Goal: Contribute content: Contribute content

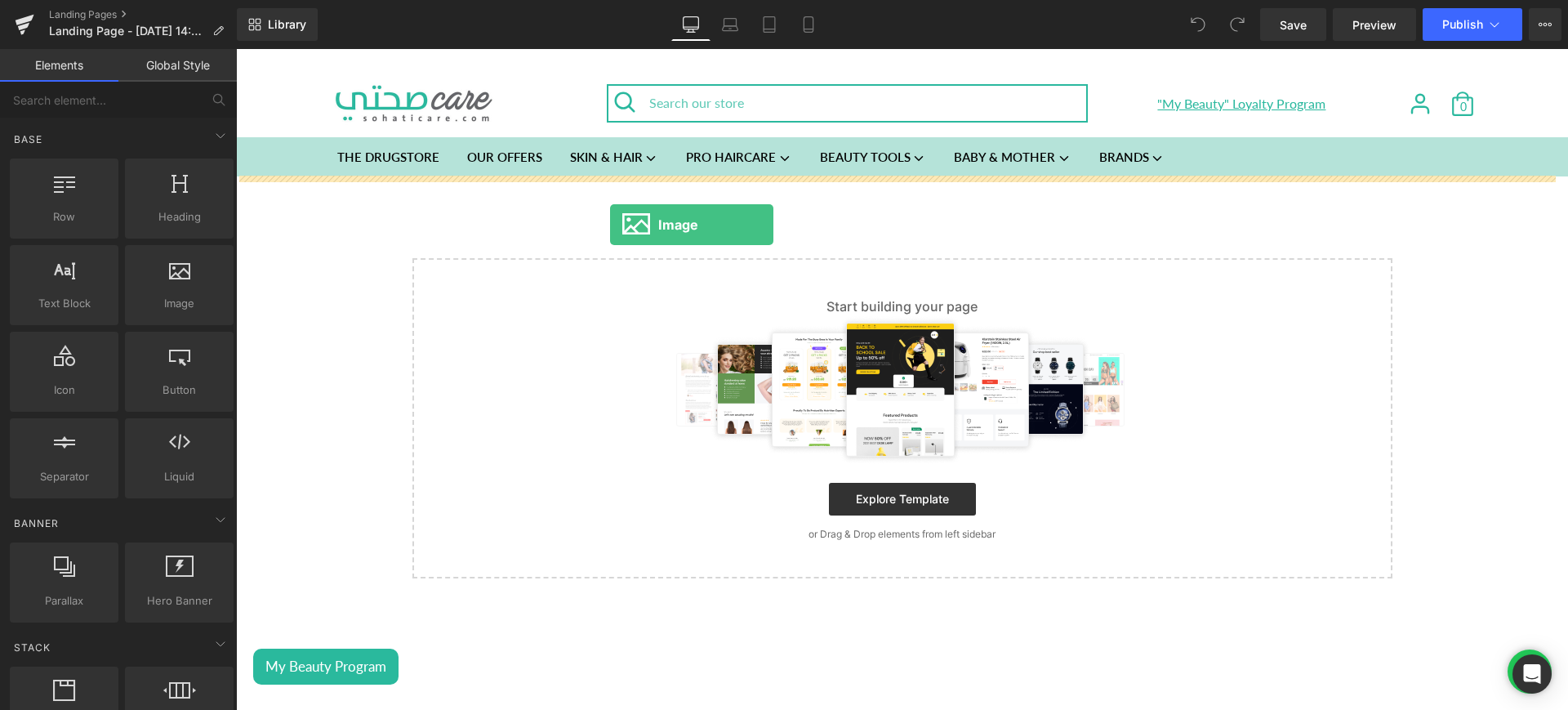
drag, startPoint x: 430, startPoint y: 344, endPoint x: 610, endPoint y: 224, distance: 216.3
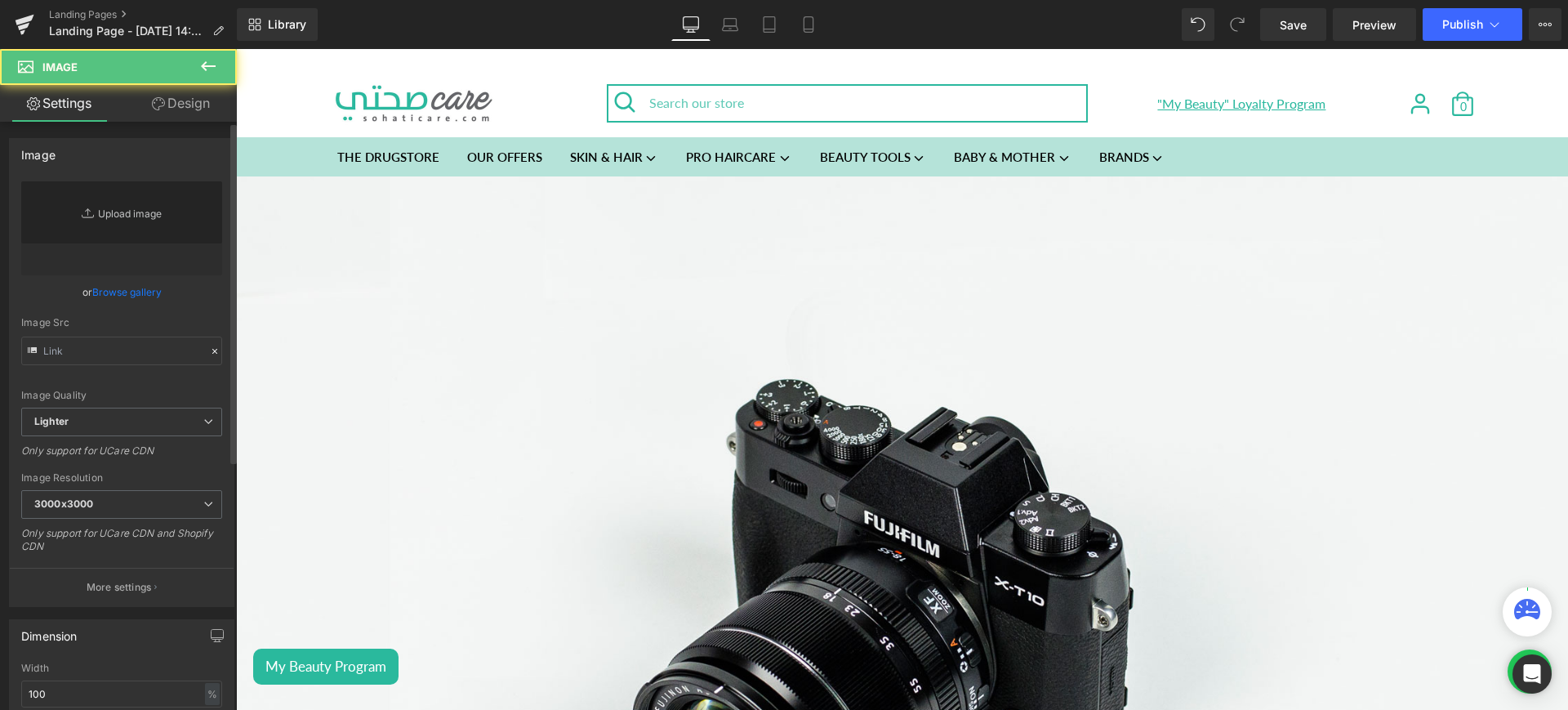
type input "//[DOMAIN_NAME][URL]"
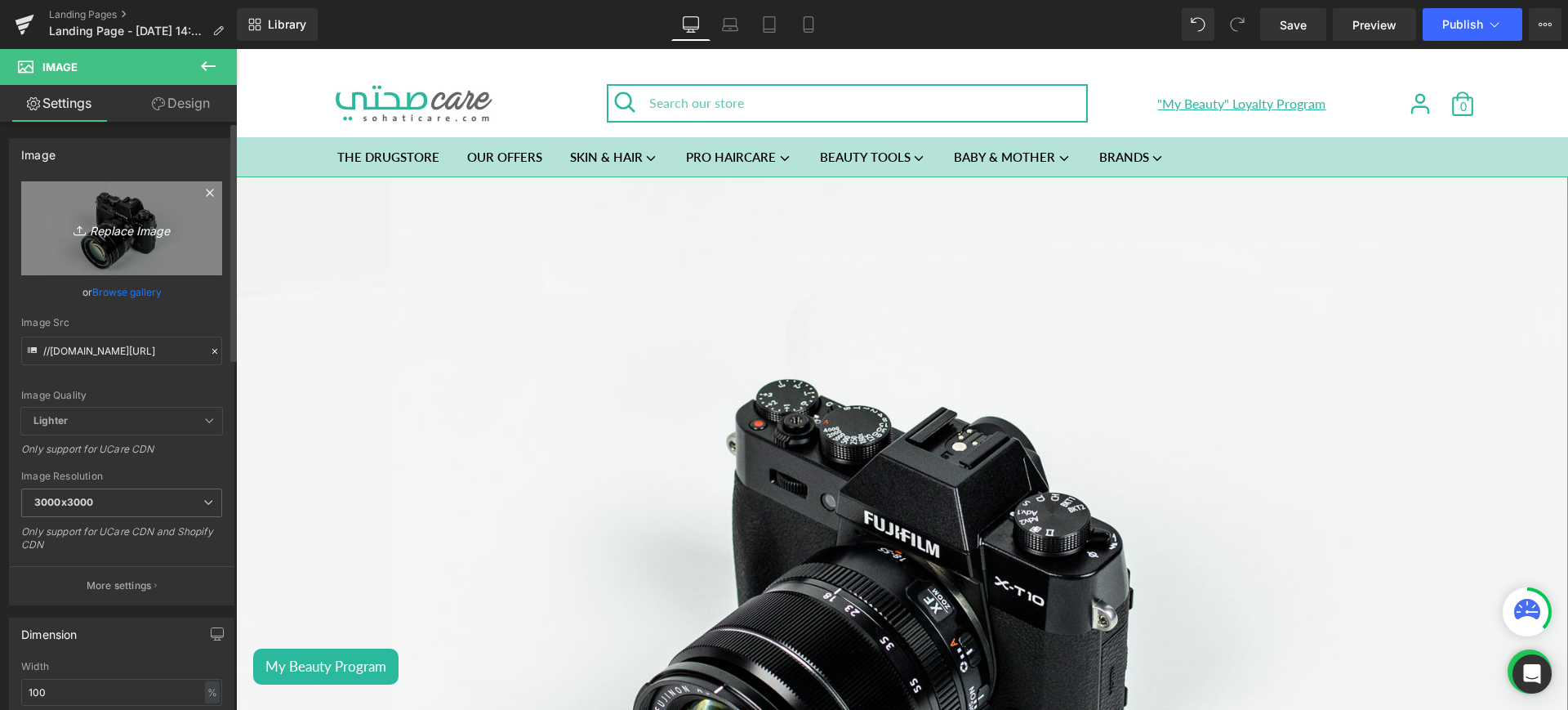
click at [140, 233] on icon "Replace Image" at bounding box center [122, 229] width 131 height 21
type input "C:\fakepath\garnier lp 1.jpg"
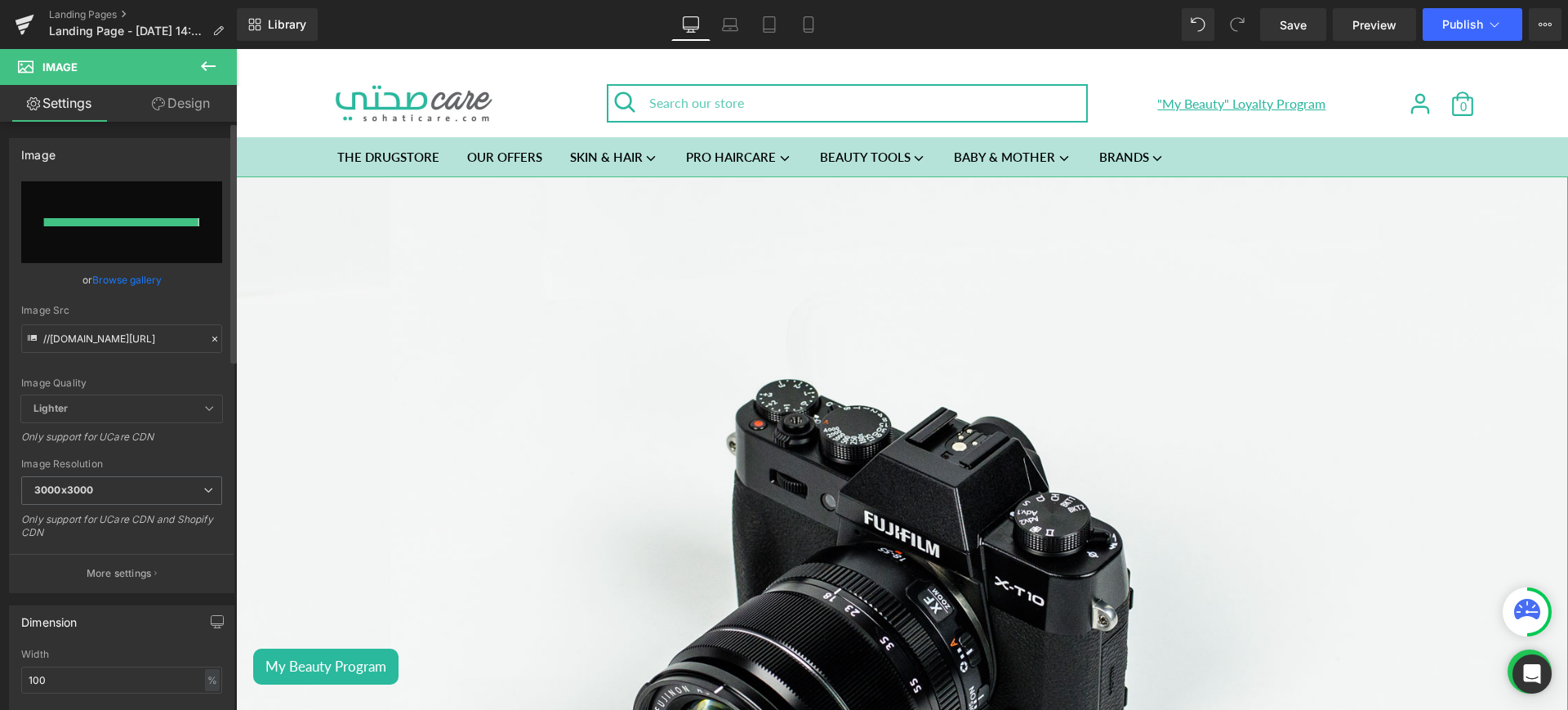
type input "[URL][DOMAIN_NAME]"
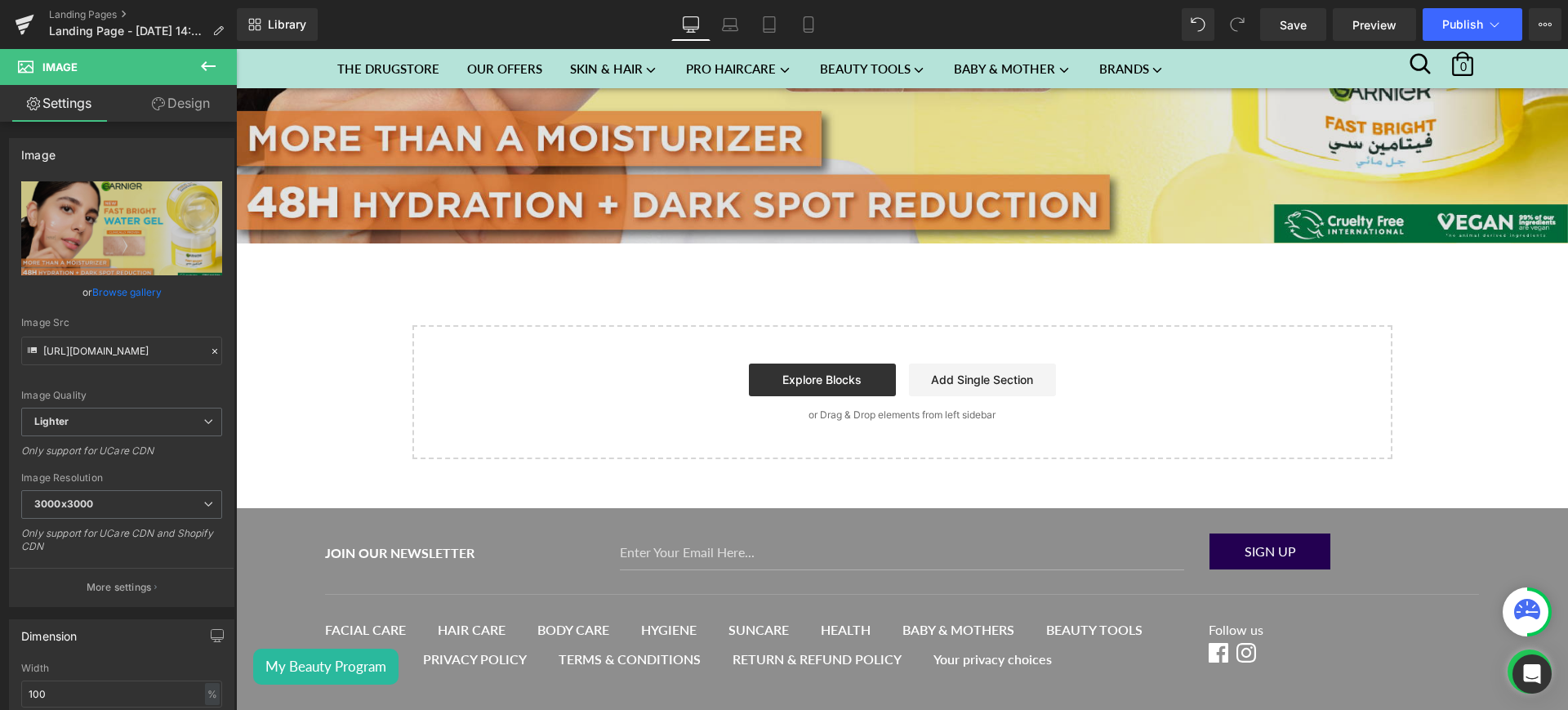
scroll to position [691, 0]
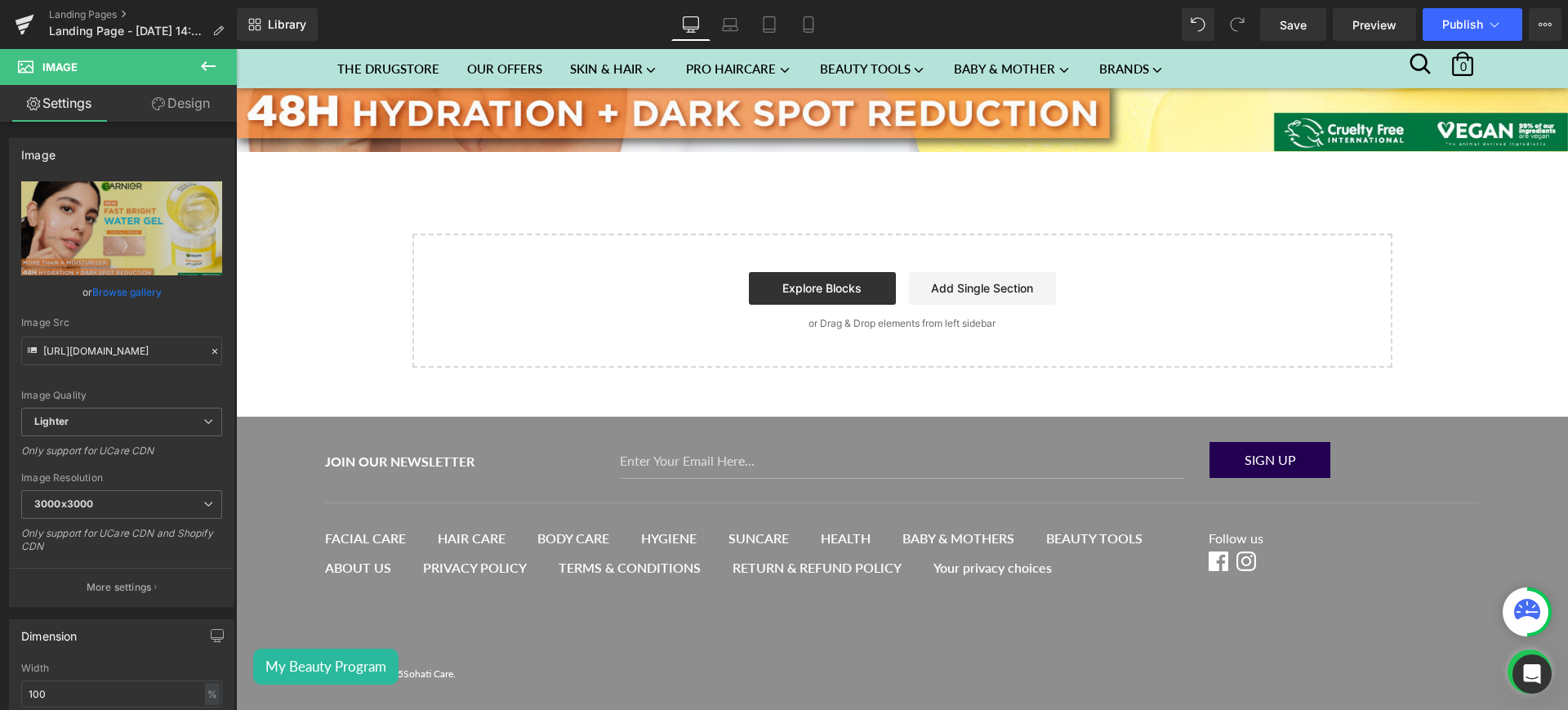
click at [203, 52] on button at bounding box center [208, 67] width 58 height 36
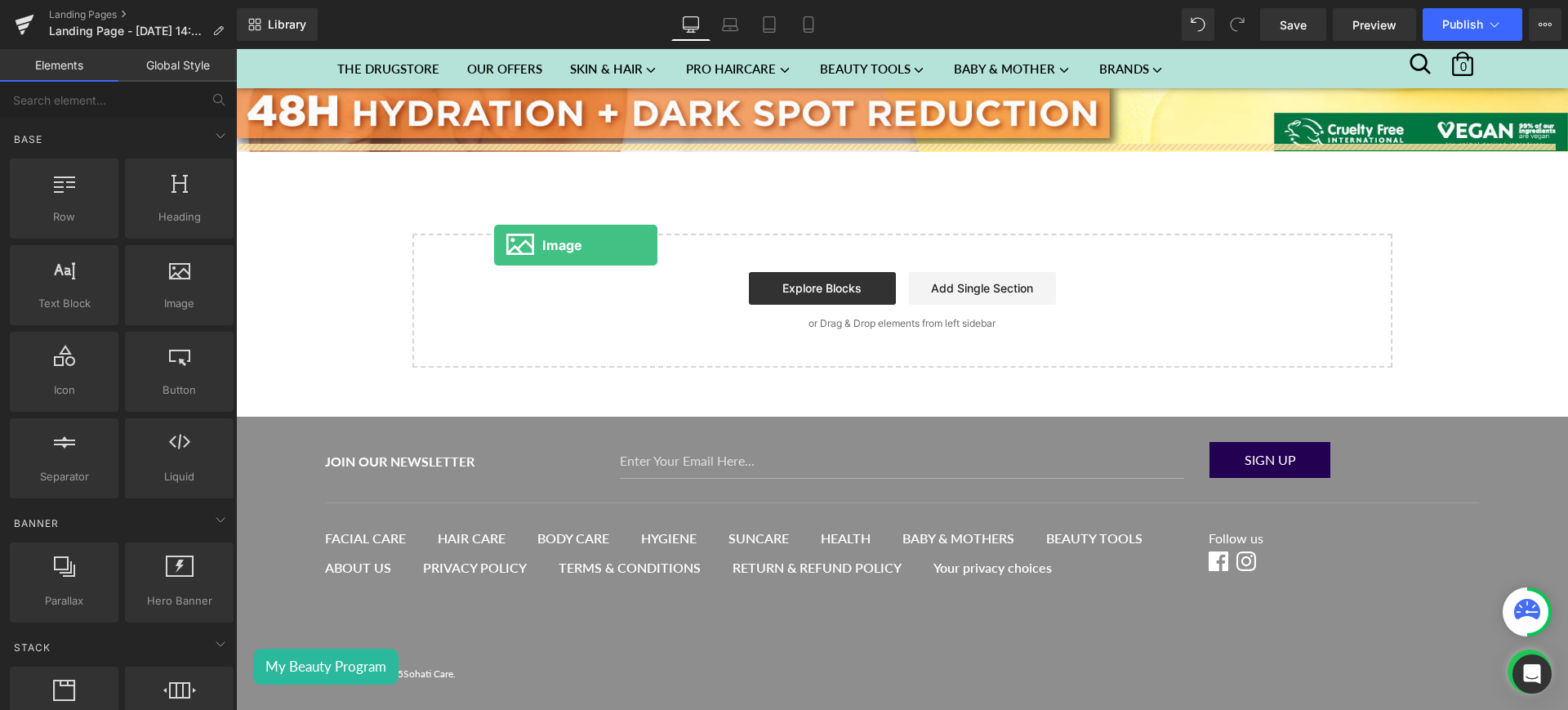
drag, startPoint x: 412, startPoint y: 340, endPoint x: 493, endPoint y: 242, distance: 127.1
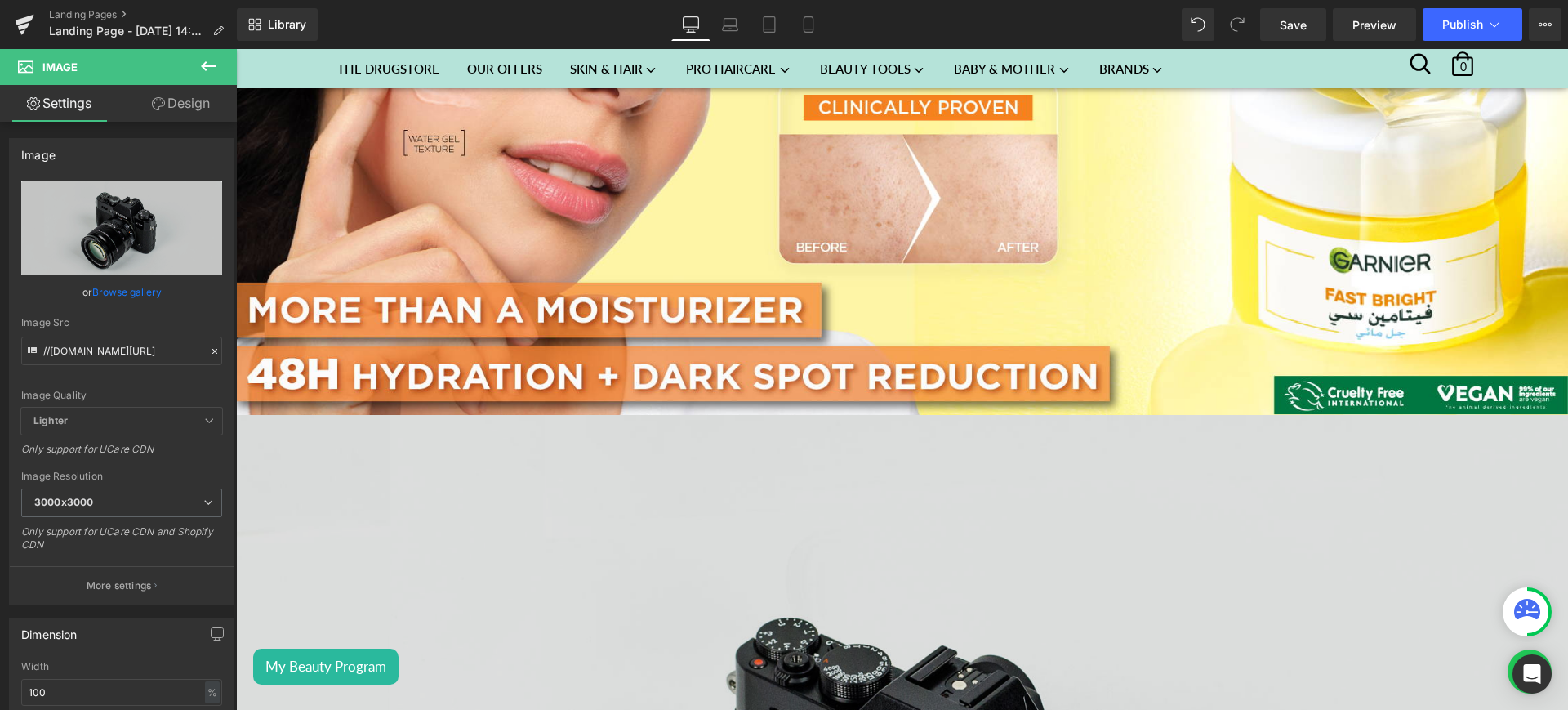
scroll to position [443, 0]
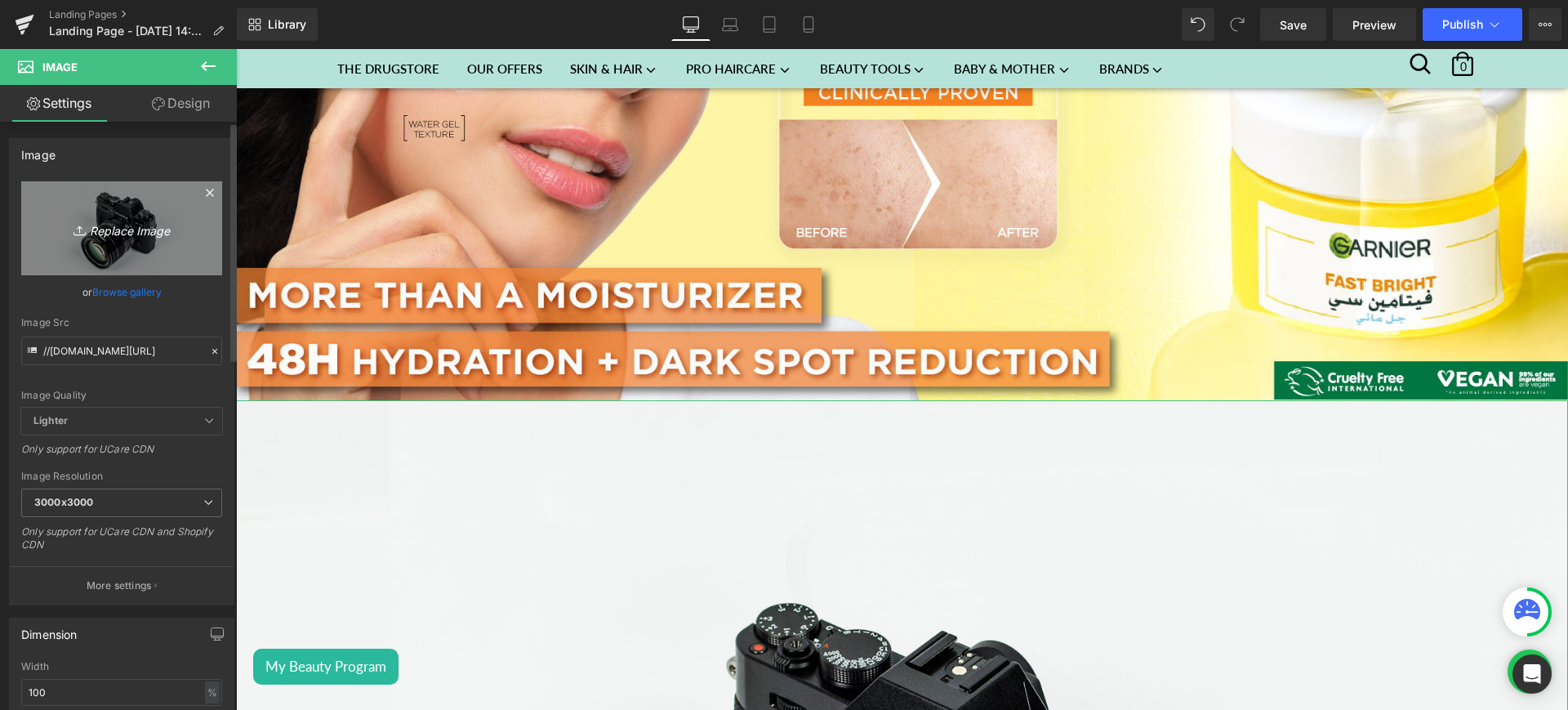
click at [147, 236] on icon "Replace Image" at bounding box center [122, 229] width 131 height 21
type input "C:\fakepath\garnier lp 2.jpg"
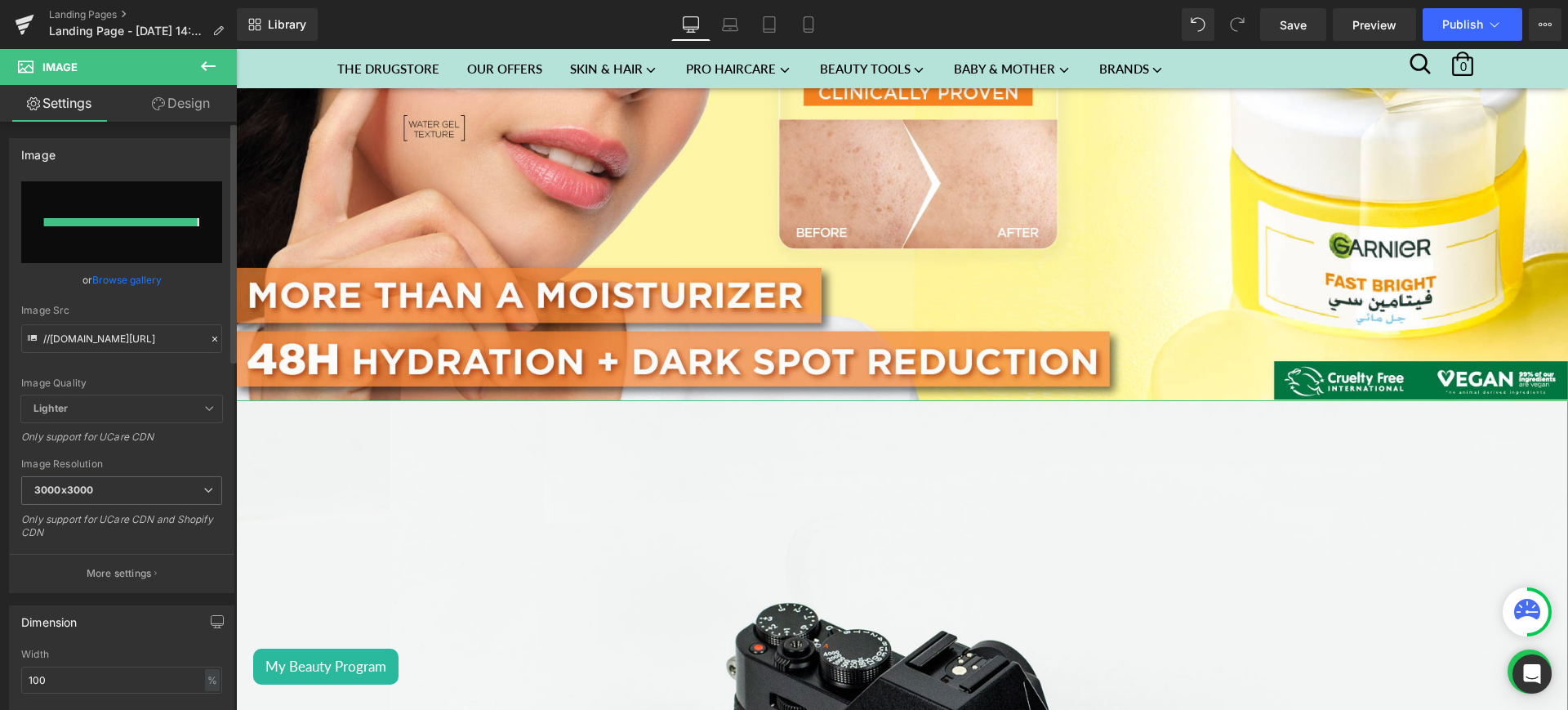
type input "[URL][DOMAIN_NAME]"
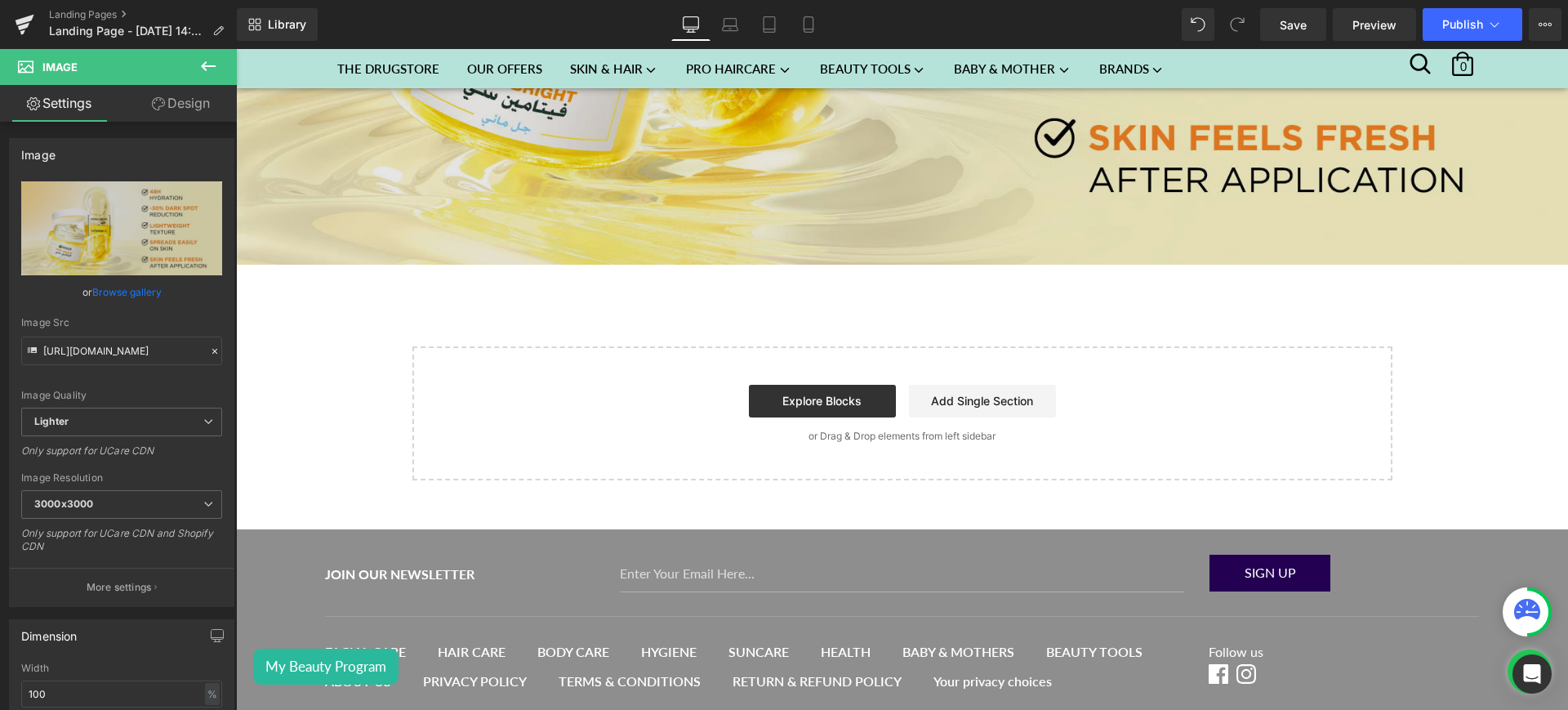
scroll to position [1246, 0]
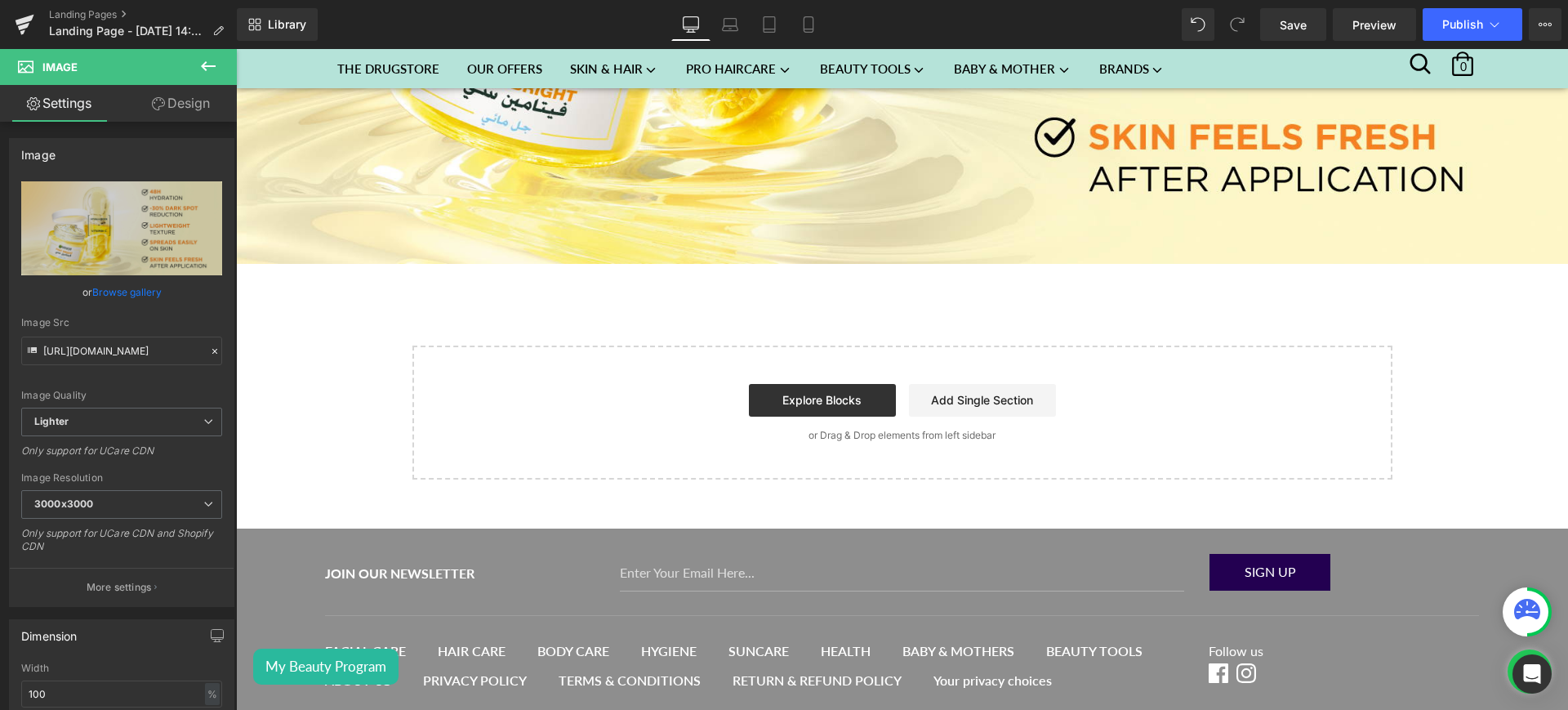
click at [199, 60] on icon at bounding box center [208, 66] width 20 height 20
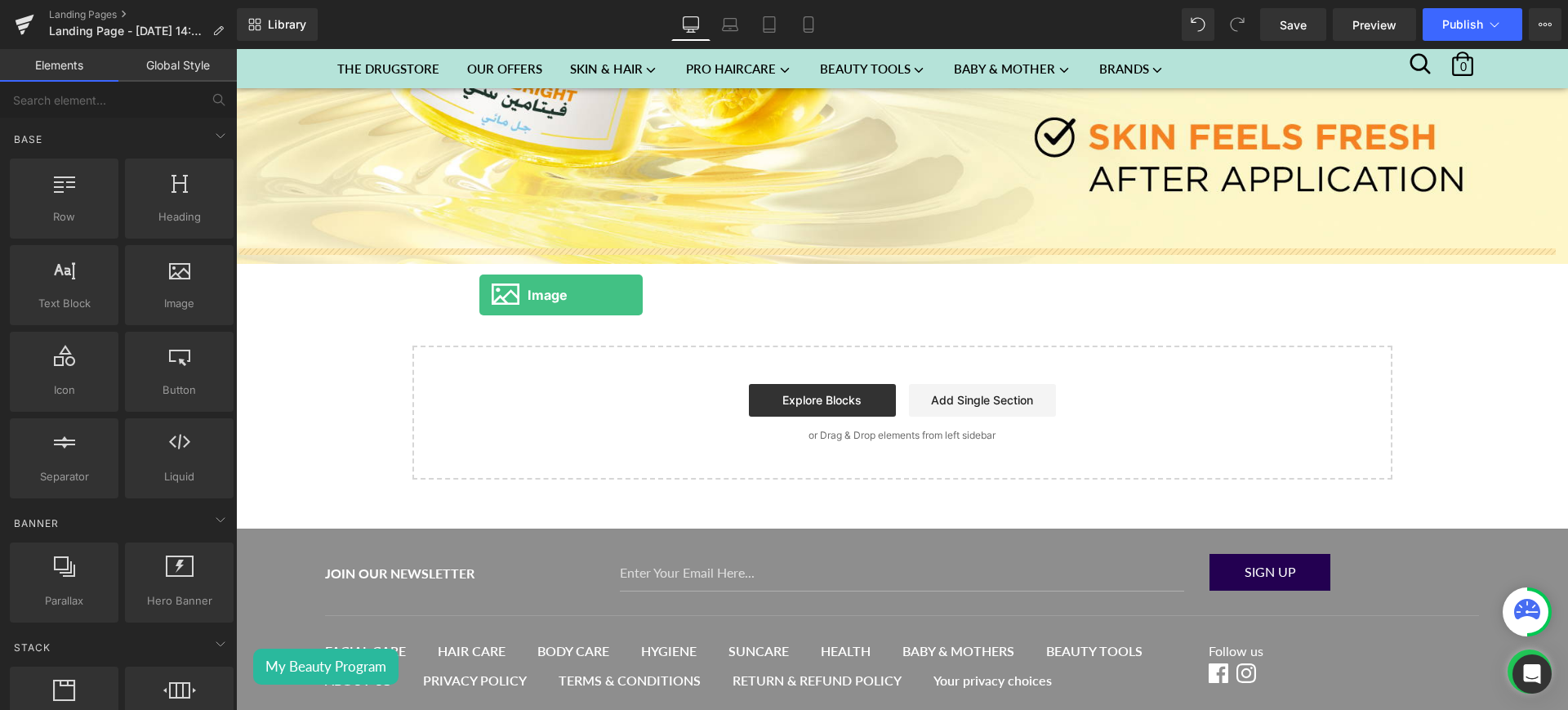
drag, startPoint x: 414, startPoint y: 353, endPoint x: 479, endPoint y: 295, distance: 87.1
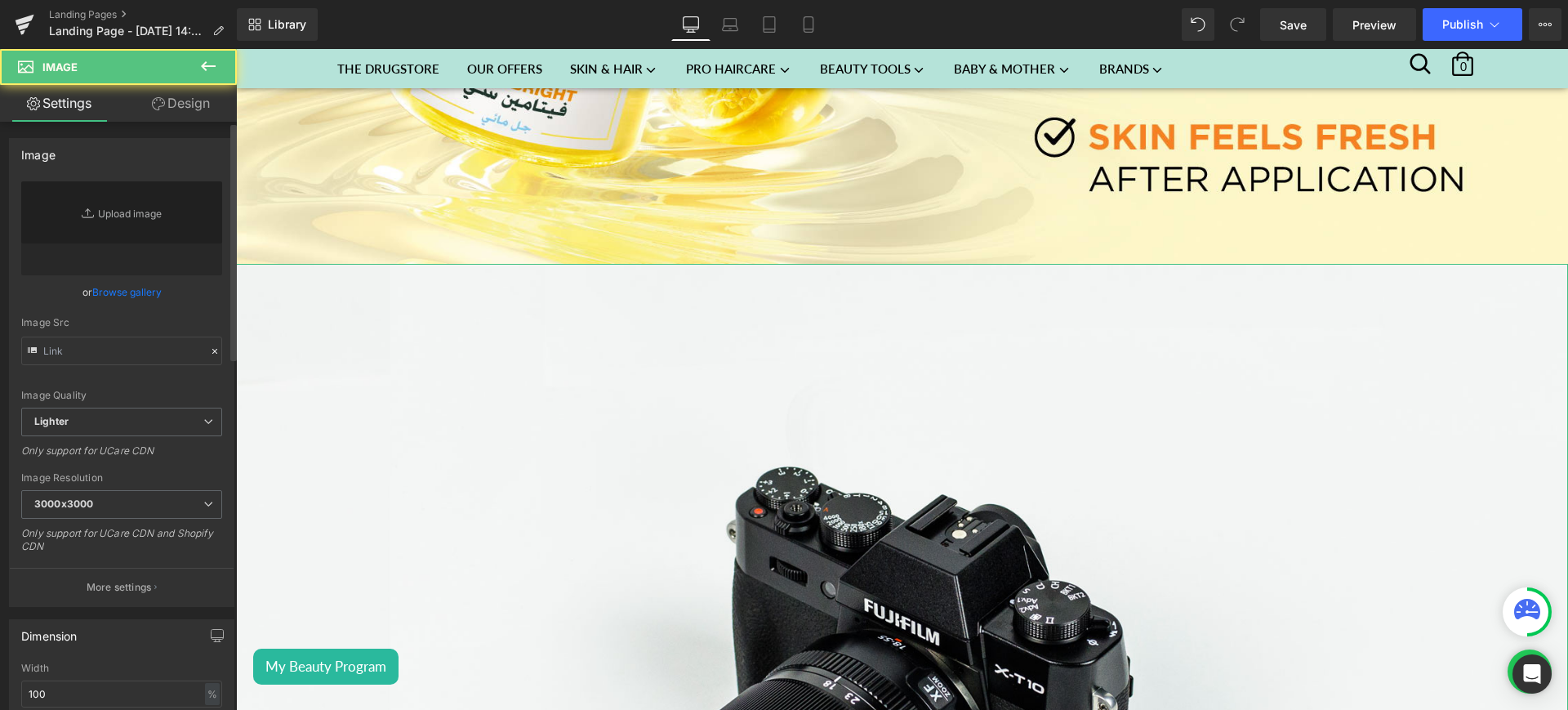
type input "//[DOMAIN_NAME][URL]"
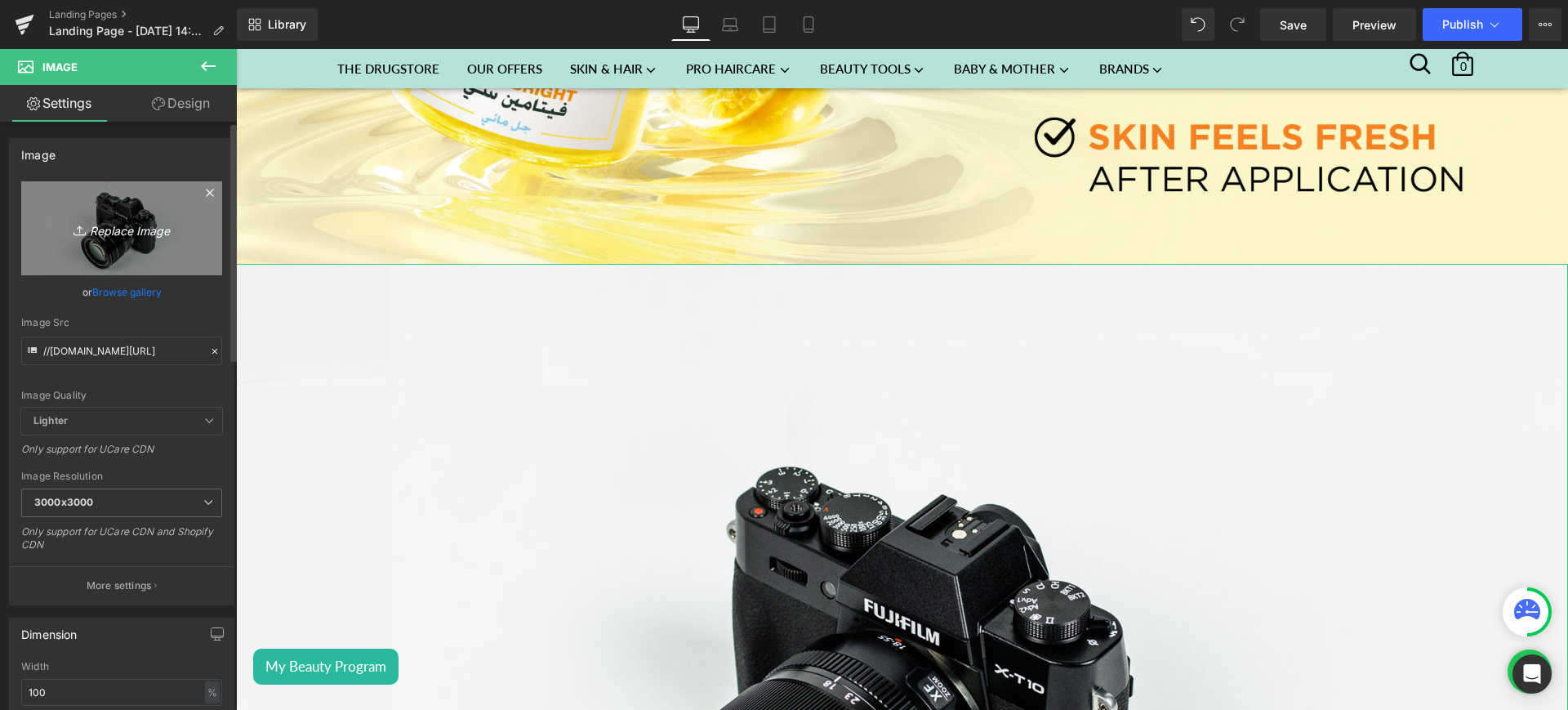
click at [119, 238] on icon "Replace Image" at bounding box center [122, 229] width 131 height 21
type input "C:\fakepath\garnier lp 3.jpg"
